Goal: Information Seeking & Learning: Learn about a topic

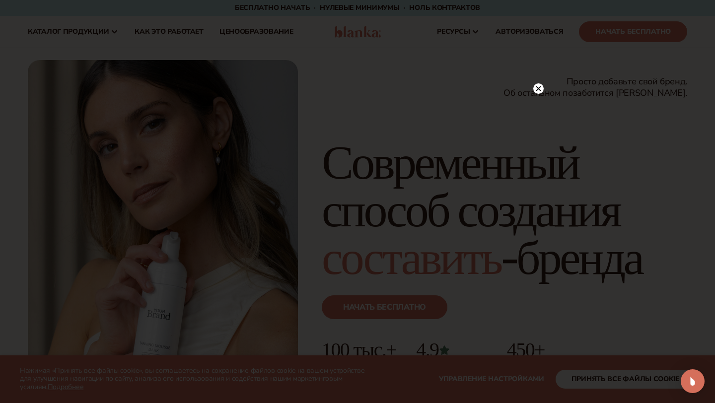
click at [540, 88] on circle at bounding box center [538, 88] width 10 height 10
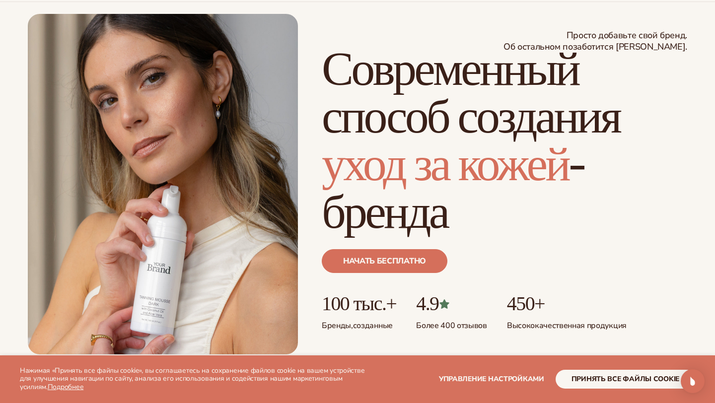
scroll to position [46, 0]
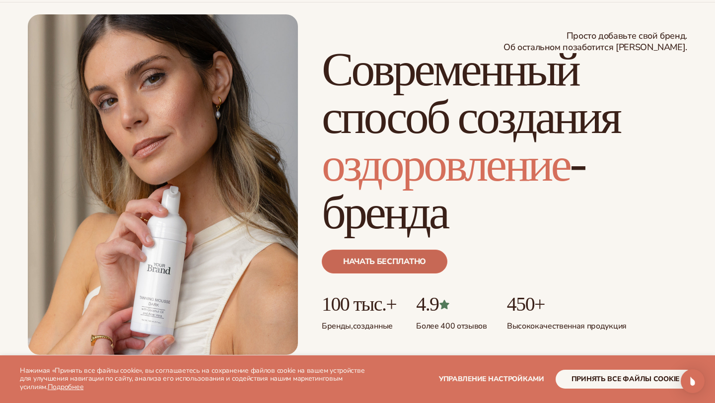
click at [383, 264] on font "Начать бесплатно" at bounding box center [384, 261] width 83 height 11
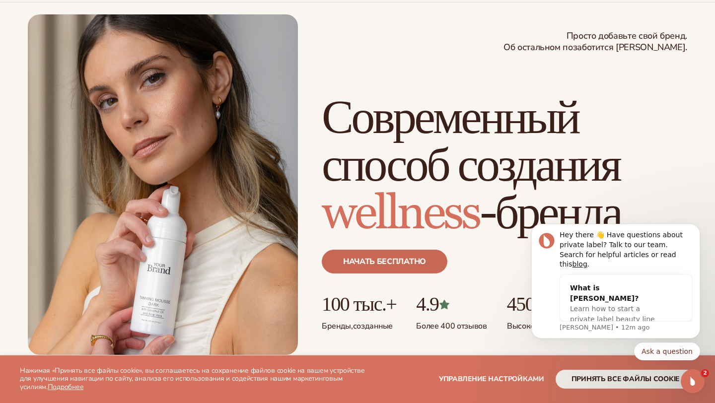
scroll to position [0, 0]
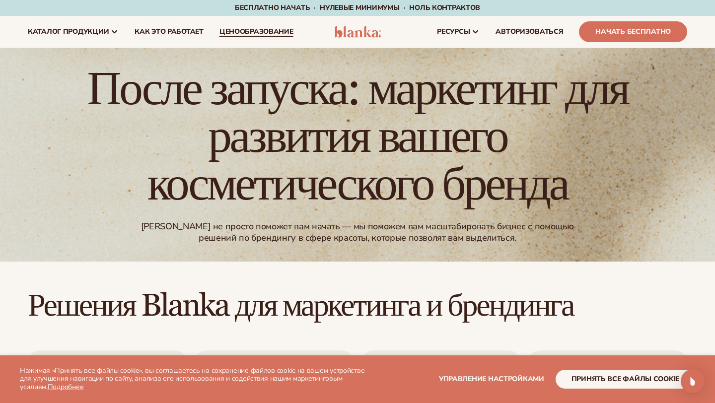
click at [246, 25] on link "ценообразование" at bounding box center [256, 32] width 90 height 32
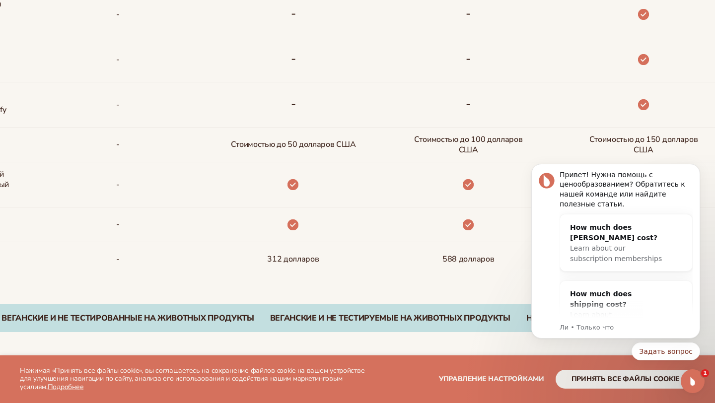
scroll to position [731, 0]
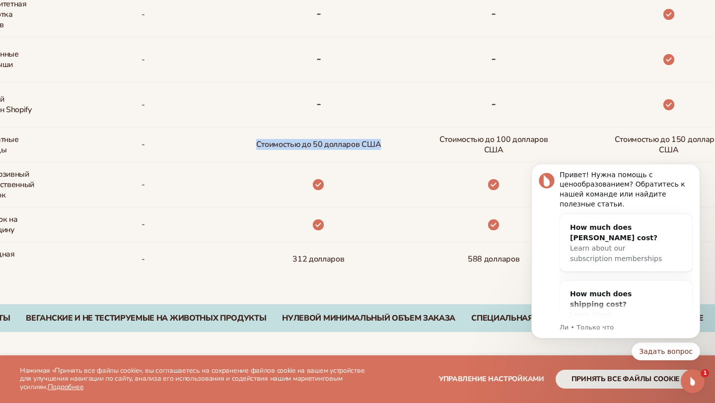
drag, startPoint x: 265, startPoint y: 131, endPoint x: 282, endPoint y: 170, distance: 43.3
click at [282, 171] on div "Скидка 5% на все товары Чат, электронная почта, телефон - - - Стоимостью до 50 …" at bounding box center [302, 44] width 175 height 465
click at [696, 168] on icon "Отклонить уведомление" at bounding box center [696, 166] width 3 height 3
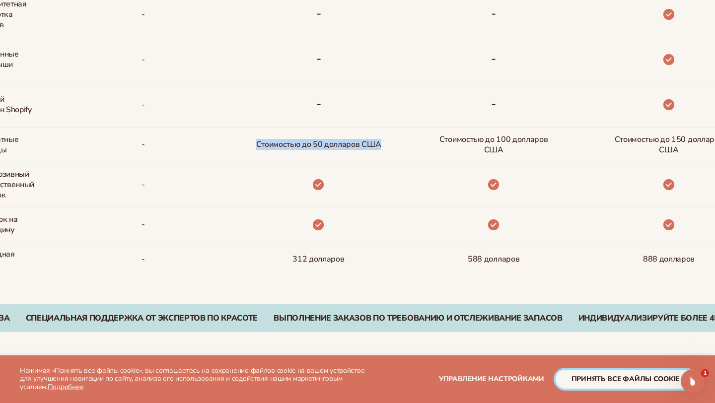
click at [634, 381] on font "принять все файлы cookie" at bounding box center [625, 378] width 108 height 9
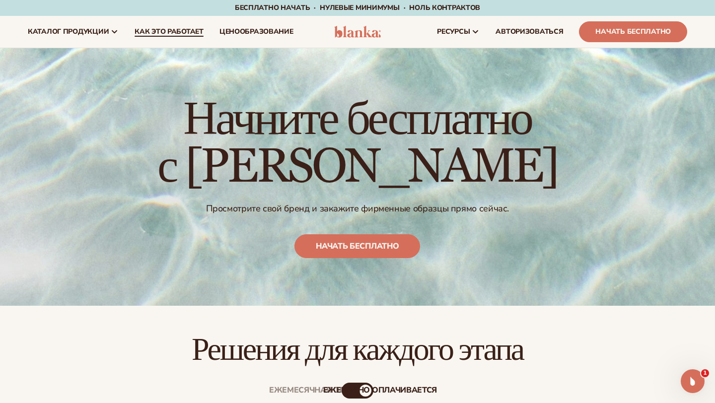
click at [181, 35] on font "Как это работает" at bounding box center [169, 31] width 69 height 9
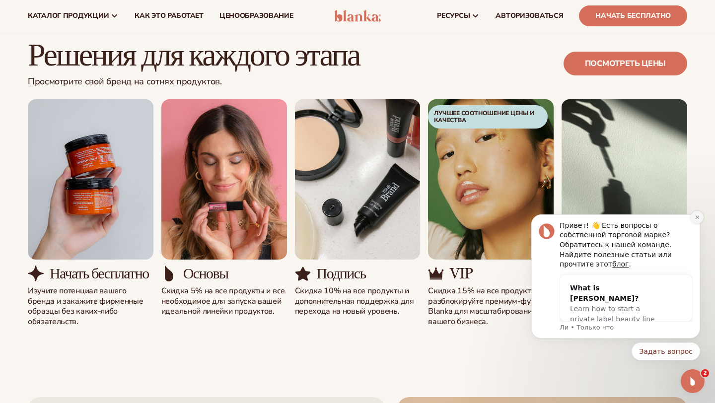
click at [696, 219] on icon "Отклонить уведомление" at bounding box center [697, 216] width 5 height 5
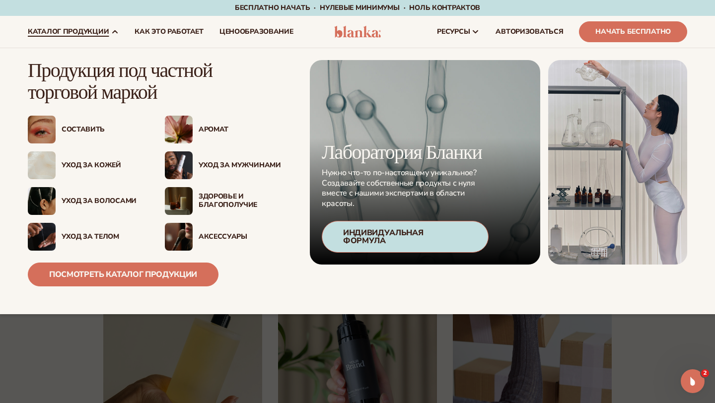
click at [87, 132] on font "Составить" at bounding box center [83, 129] width 43 height 9
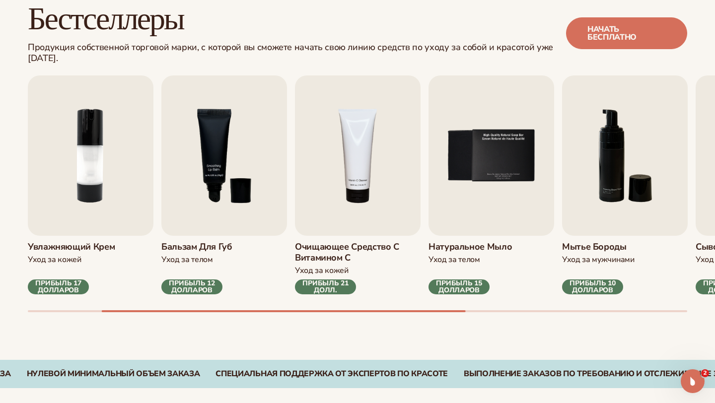
scroll to position [291, 0]
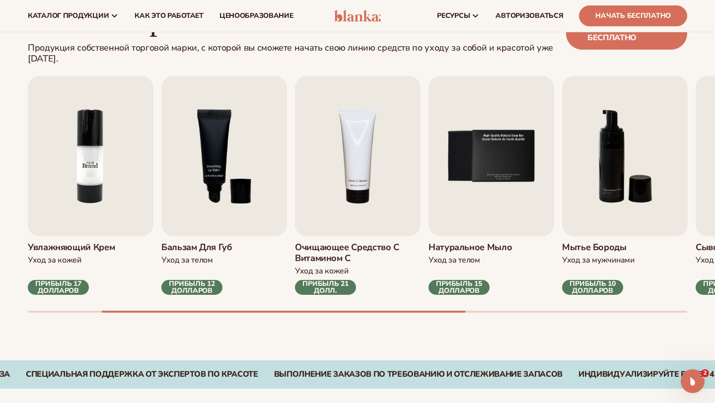
click at [94, 183] on img "2 / 9" at bounding box center [91, 156] width 126 height 160
click at [71, 150] on img "2 / 9" at bounding box center [91, 156] width 126 height 160
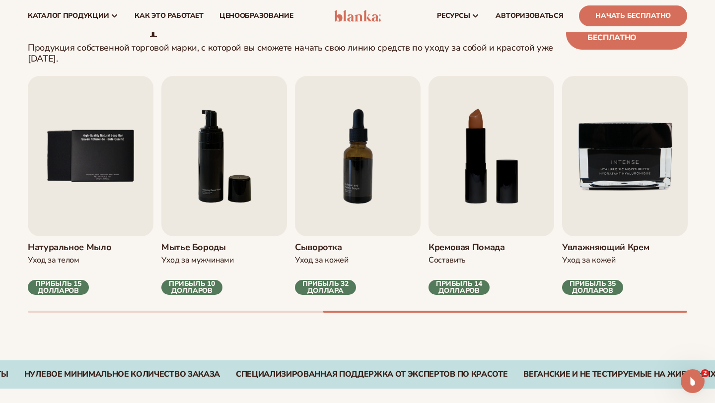
click at [324, 288] on font "ПРИБЫЛЬ 32 ДОЛЛАРА" at bounding box center [325, 287] width 46 height 16
click at [335, 244] on font "Сыворотка" at bounding box center [318, 247] width 47 height 12
click at [355, 145] on img "7 / 9" at bounding box center [358, 156] width 126 height 160
click at [355, 162] on img "7 / 9" at bounding box center [358, 156] width 126 height 160
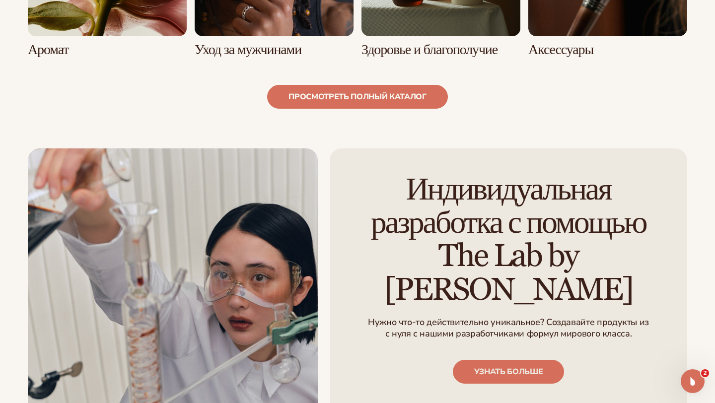
scroll to position [1113, 0]
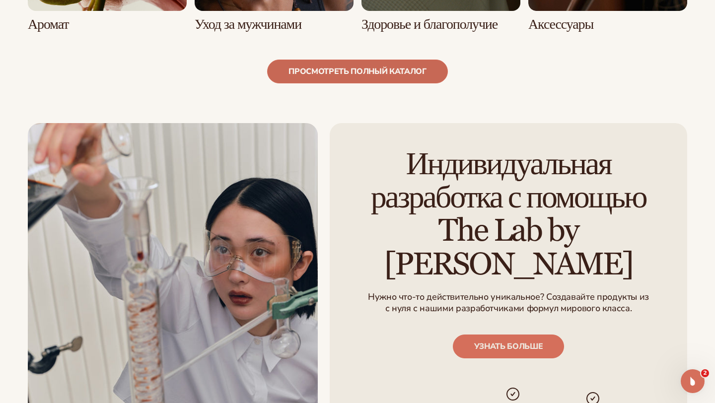
click at [369, 68] on font "просмотреть полный каталог" at bounding box center [357, 71] width 138 height 11
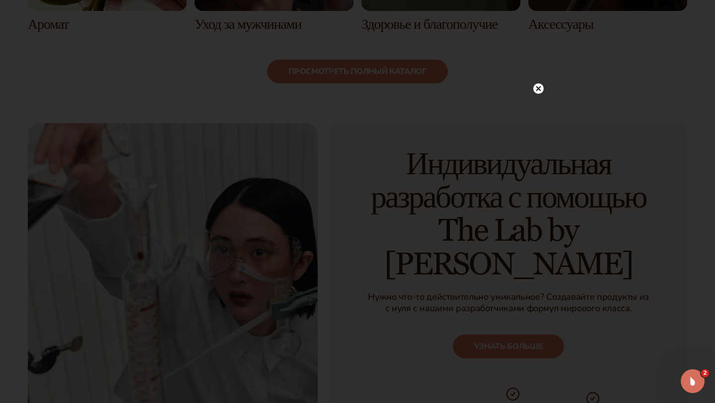
click at [537, 89] on icon at bounding box center [538, 88] width 5 height 5
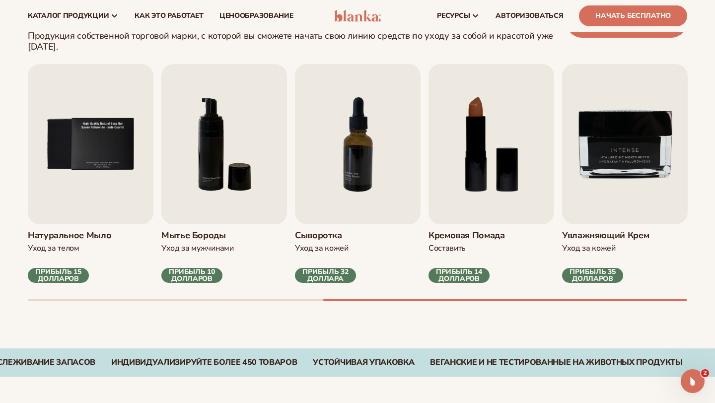
scroll to position [0, 0]
